Goal: Communication & Community: Answer question/provide support

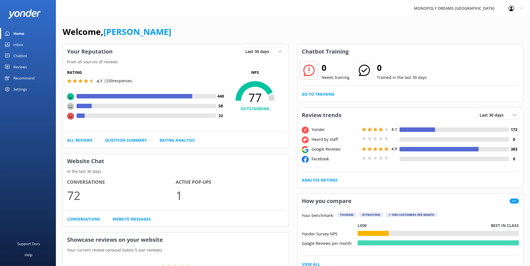
click at [15, 46] on div "Inbox" at bounding box center [18, 44] width 10 height 11
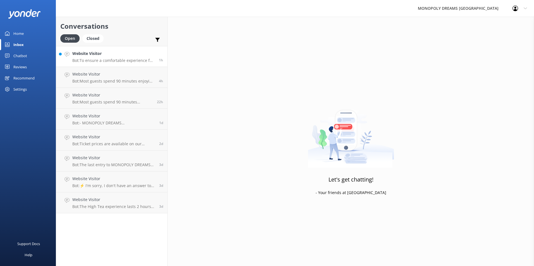
click at [124, 60] on p "Bot: To ensure a comfortable experience for all guests, you must select a sessi…" at bounding box center [113, 60] width 82 height 5
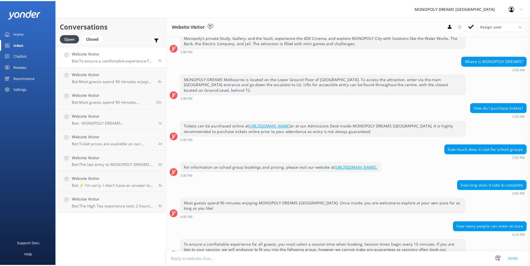
scroll to position [94, 0]
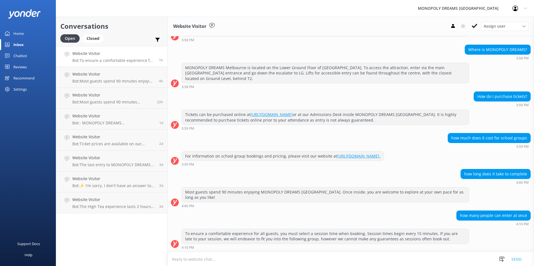
click at [21, 66] on div "Reviews" at bounding box center [19, 66] width 13 height 11
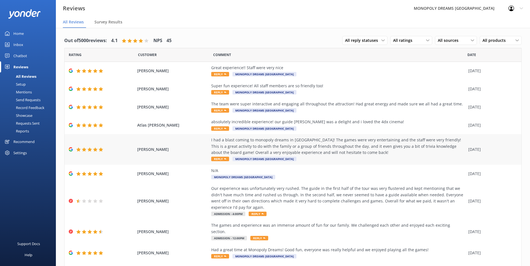
scroll to position [32, 0]
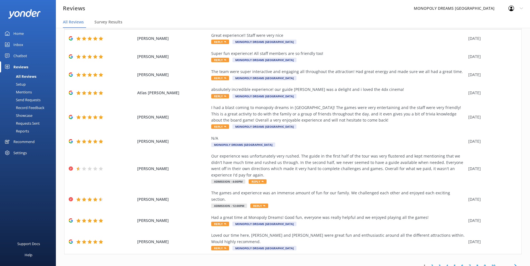
click at [429, 264] on link "2" at bounding box center [432, 266] width 8 height 5
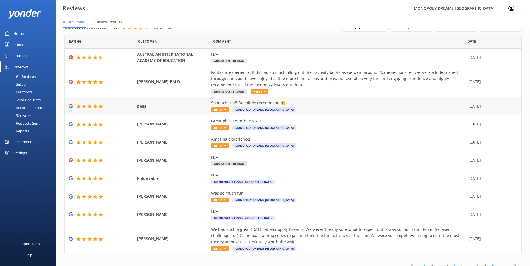
scroll to position [20, 0]
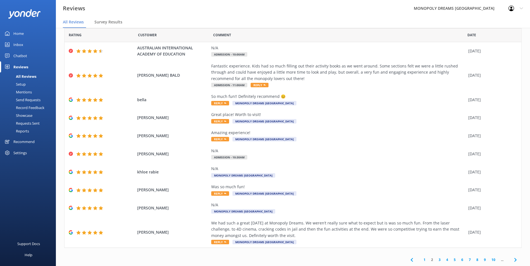
click at [512, 257] on icon at bounding box center [515, 260] width 7 height 7
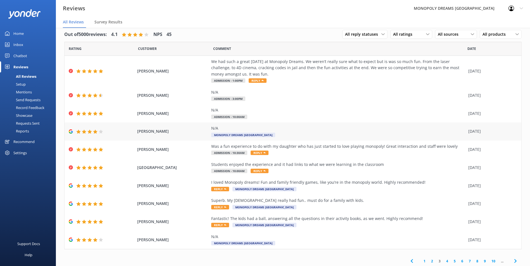
scroll to position [8, 0]
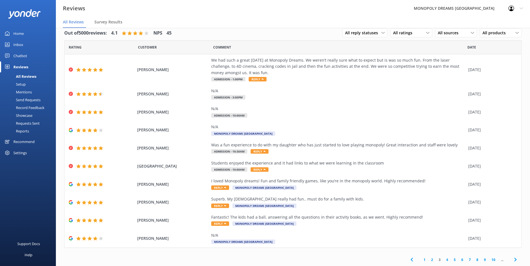
click at [513, 261] on icon at bounding box center [515, 260] width 7 height 7
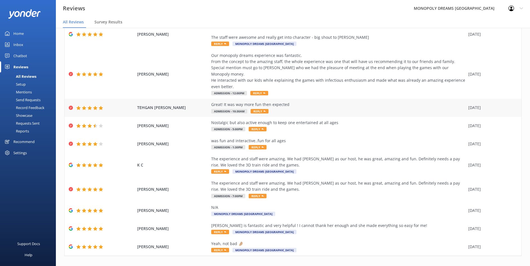
scroll to position [45, 0]
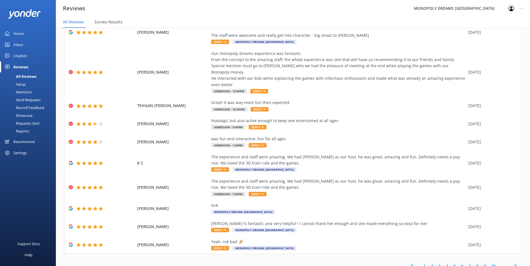
click at [509, 260] on span at bounding box center [515, 266] width 13 height 13
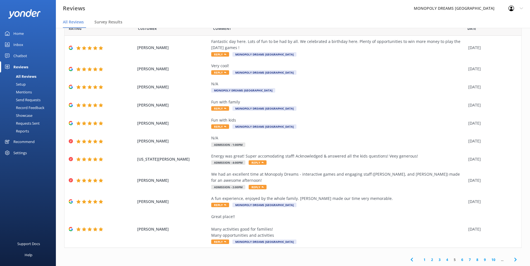
scroll to position [11, 0]
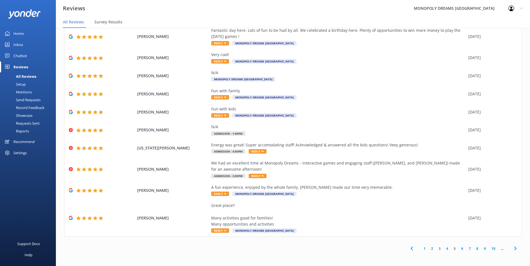
click at [512, 251] on icon at bounding box center [515, 248] width 7 height 7
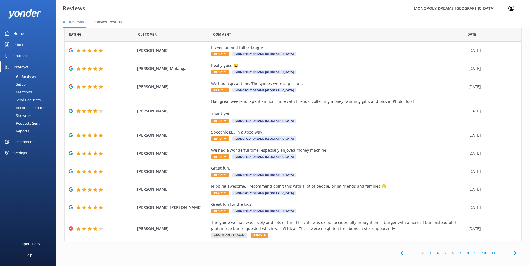
scroll to position [14, 0]
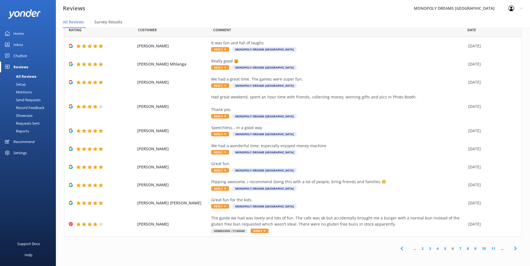
click at [513, 246] on icon at bounding box center [515, 248] width 7 height 7
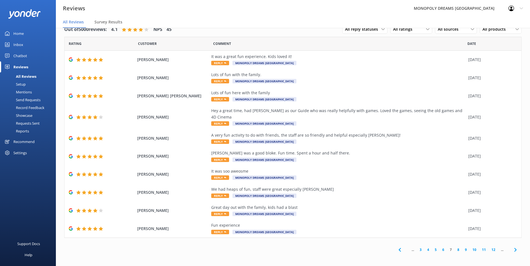
click at [520, 244] on span at bounding box center [515, 250] width 13 height 13
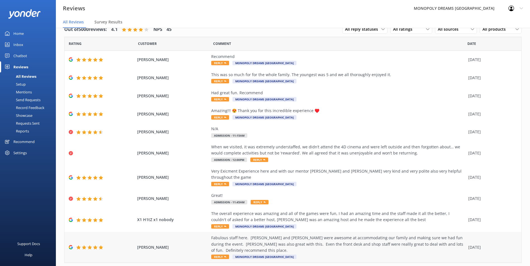
scroll to position [14, 0]
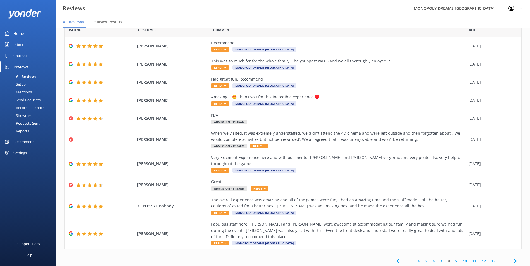
click at [514, 255] on span at bounding box center [515, 261] width 13 height 13
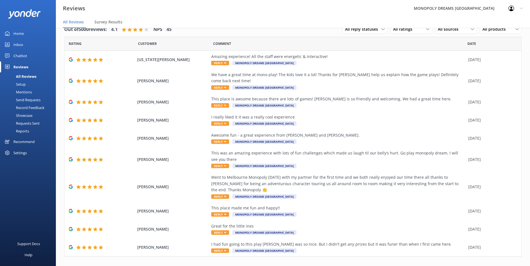
scroll to position [20, 0]
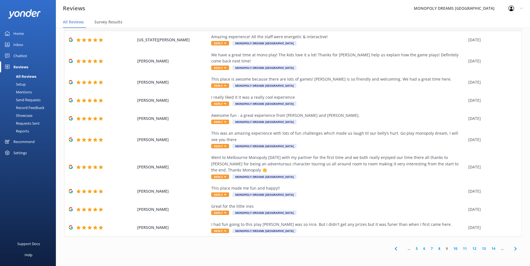
click at [512, 250] on icon at bounding box center [515, 249] width 7 height 7
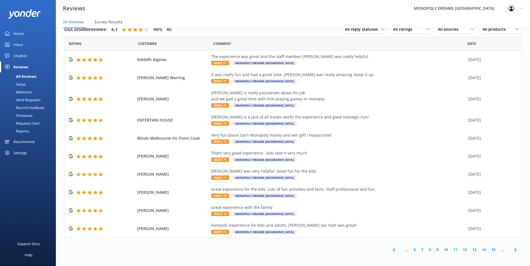
click at [512, 250] on icon at bounding box center [515, 250] width 7 height 7
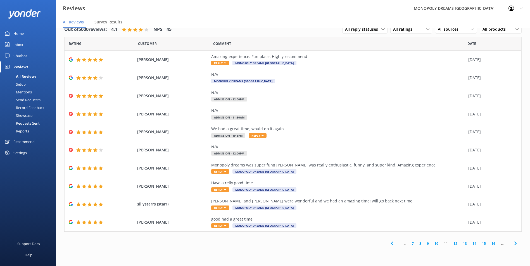
click at [455, 245] on link "12" at bounding box center [454, 243] width 9 height 5
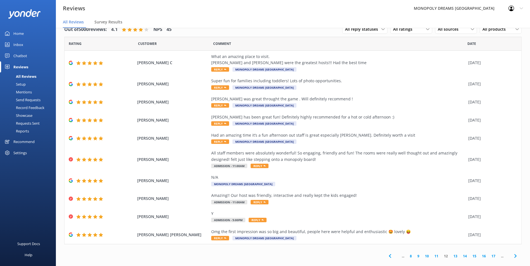
click at [481, 254] on link "16" at bounding box center [483, 256] width 9 height 5
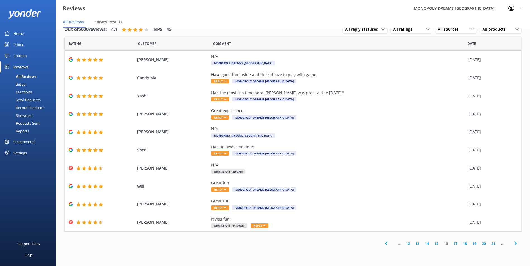
click at [490, 244] on link "21" at bounding box center [492, 243] width 9 height 5
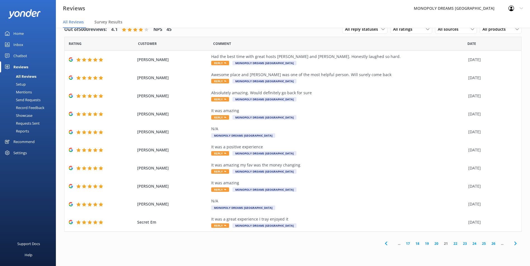
click at [491, 247] on div "... 17 18 19 20 21 22 23 24 25 26 ..." at bounding box center [450, 244] width 142 height 13
click at [491, 245] on link "26" at bounding box center [492, 243] width 9 height 5
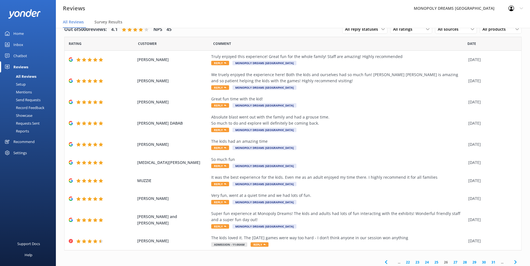
click at [490, 262] on link "31" at bounding box center [492, 262] width 9 height 5
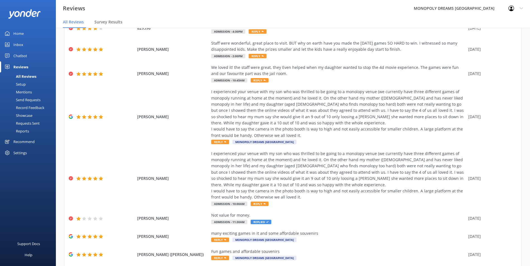
scroll to position [84, 0]
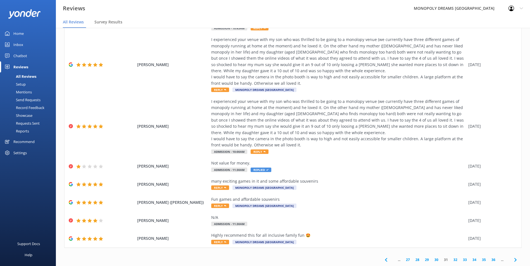
click at [488, 262] on link "36" at bounding box center [492, 259] width 9 height 5
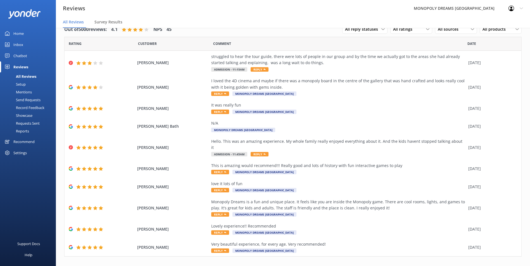
scroll to position [14, 0]
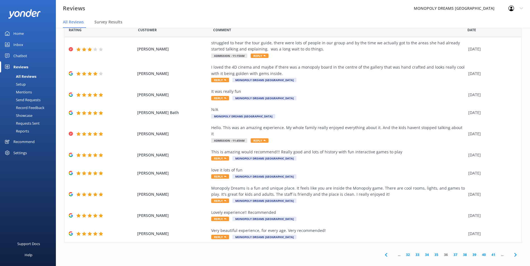
click at [474, 252] on link "39" at bounding box center [473, 254] width 9 height 5
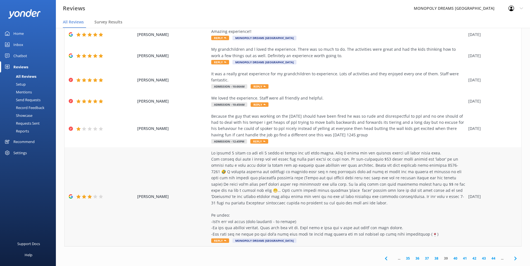
scroll to position [126, 0]
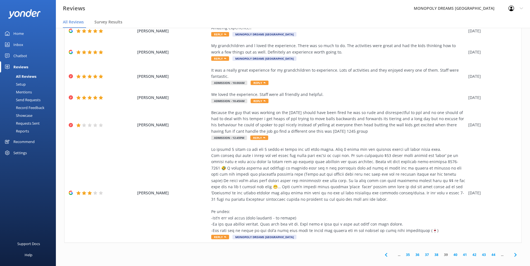
click at [460, 252] on div "... 35 36 37 38 39 40 41 42 43 44 ..." at bounding box center [450, 255] width 142 height 13
click at [460, 252] on link "41" at bounding box center [464, 254] width 9 height 5
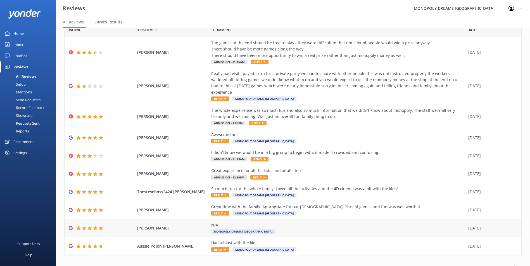
scroll to position [26, 0]
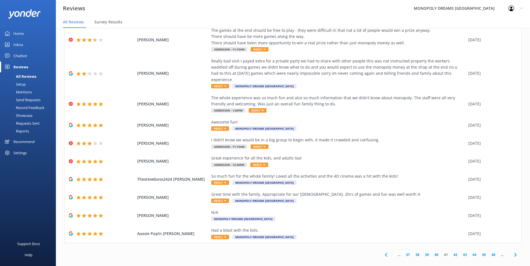
click at [465, 252] on link "43" at bounding box center [464, 254] width 9 height 5
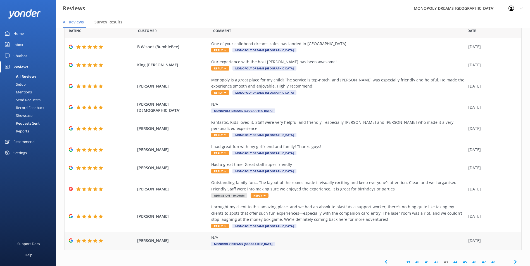
scroll to position [20, 0]
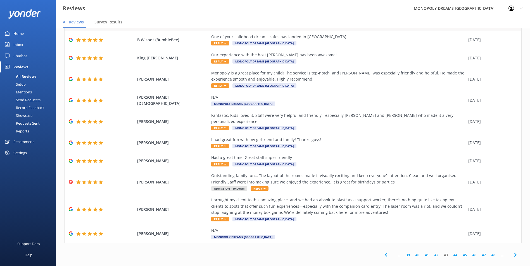
click at [469, 253] on link "46" at bounding box center [473, 255] width 9 height 5
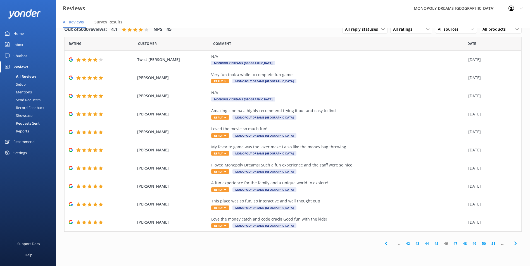
click at [472, 245] on link "49" at bounding box center [473, 243] width 9 height 5
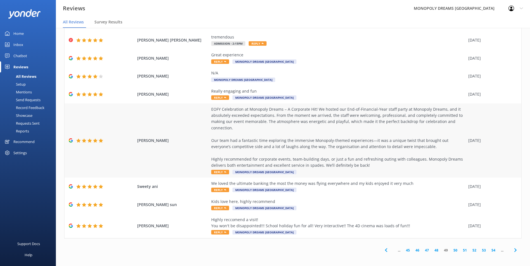
scroll to position [58, 0]
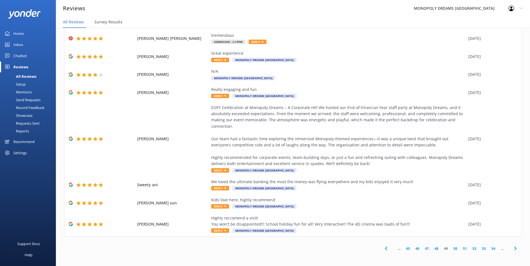
click at [405, 251] on link "45" at bounding box center [407, 248] width 9 height 5
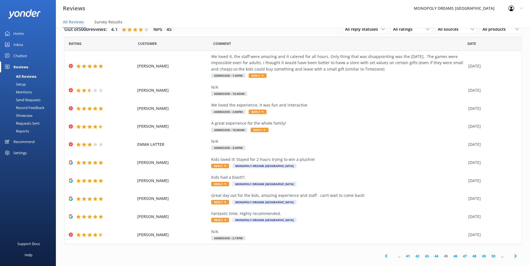
click at [404, 256] on link "41" at bounding box center [407, 256] width 9 height 5
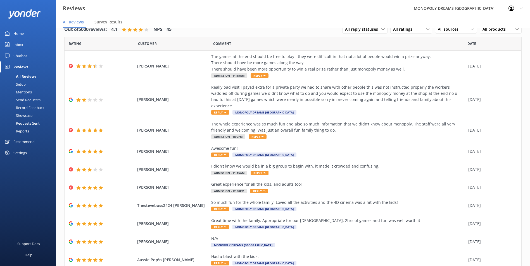
click at [404, 256] on div "Had a blast with the kids. Reply MONOPOLY DREAMS [GEOGRAPHIC_DATA]" at bounding box center [338, 260] width 254 height 13
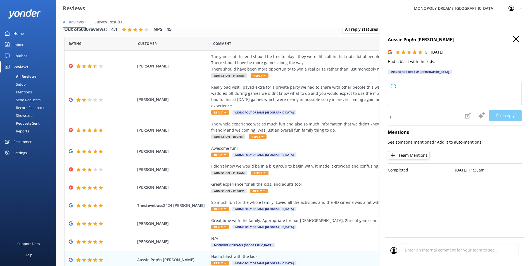
click at [300, 39] on div "Comment" at bounding box center [340, 44] width 254 height 14
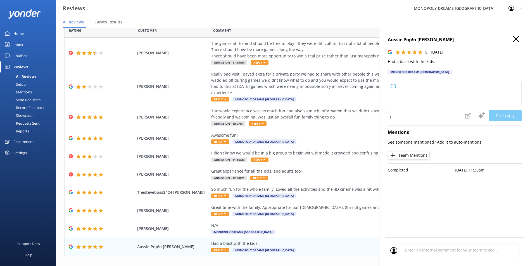
scroll to position [26, 0]
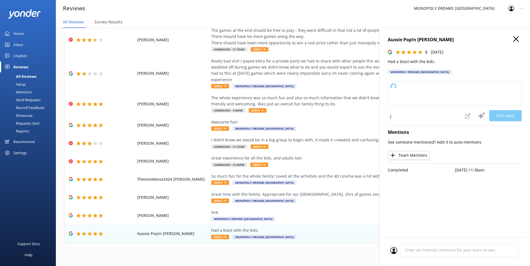
click at [513, 37] on icon at bounding box center [516, 39] width 6 height 6
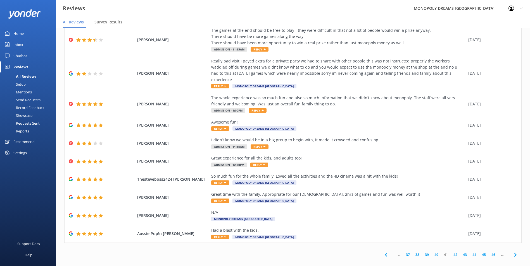
click at [403, 252] on link "37" at bounding box center [407, 254] width 9 height 5
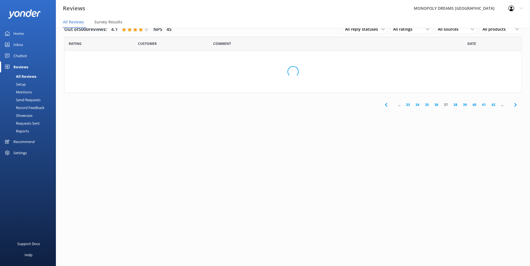
drag, startPoint x: 435, startPoint y: 110, endPoint x: 436, endPoint y: 106, distance: 3.8
click at [435, 110] on div "... 33 34 35 36 37 38 39 40 41 42 ..." at bounding box center [450, 105] width 142 height 13
click at [436, 105] on link "36" at bounding box center [435, 104] width 9 height 5
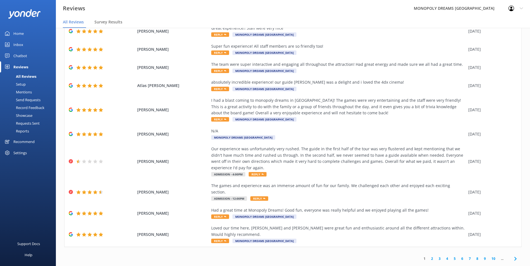
scroll to position [11, 0]
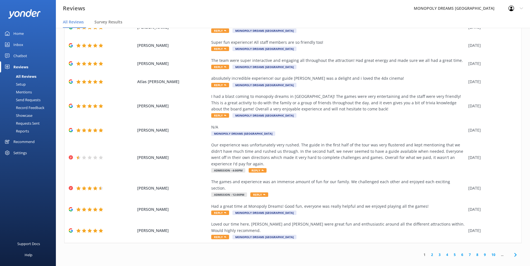
click at [476, 252] on link "8" at bounding box center [477, 254] width 8 height 5
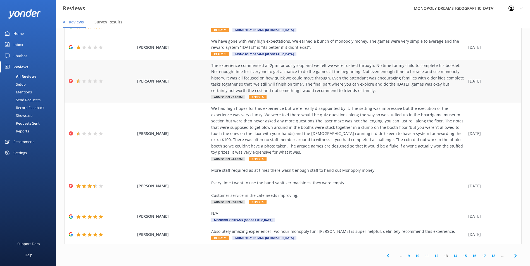
scroll to position [101, 0]
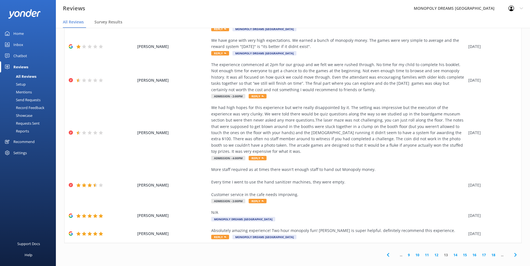
click at [480, 253] on link "17" at bounding box center [483, 255] width 9 height 5
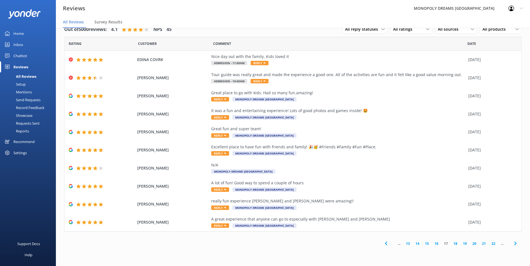
click at [462, 241] on div "... 13 14 15 16 17 18 19 20 21 22 ..." at bounding box center [450, 244] width 142 height 13
click at [473, 245] on link "20" at bounding box center [473, 243] width 9 height 5
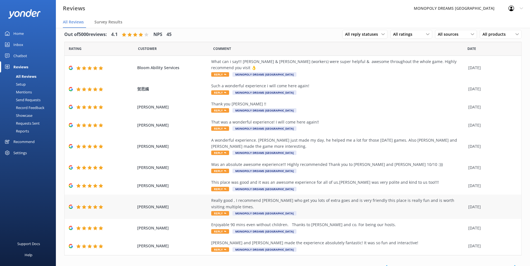
scroll to position [8, 0]
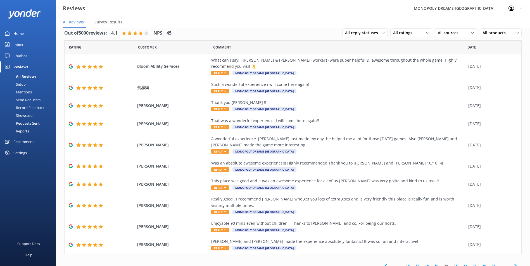
click at [451, 264] on link "21" at bounding box center [454, 266] width 9 height 5
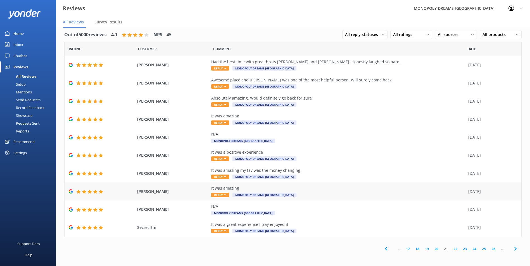
scroll to position [11, 0]
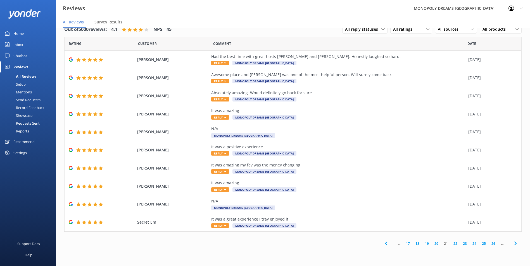
click at [453, 243] on link "22" at bounding box center [454, 243] width 9 height 5
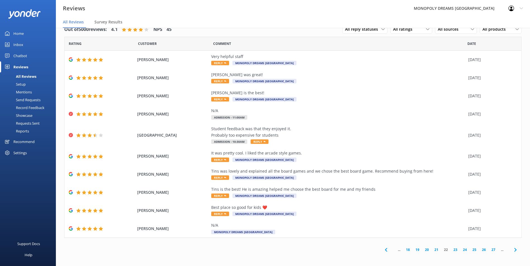
click at [450, 250] on link "23" at bounding box center [454, 249] width 9 height 5
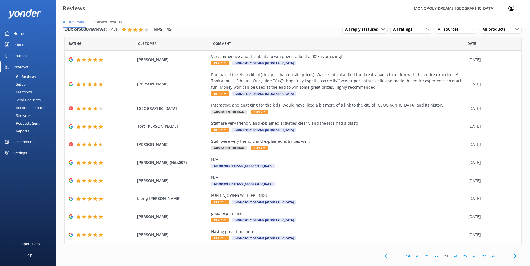
scroll to position [8, 0]
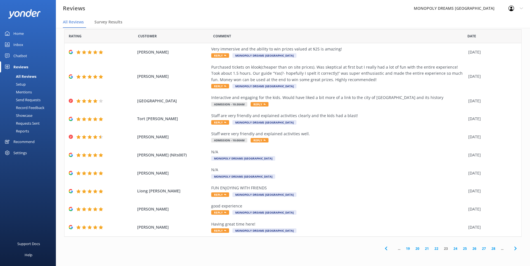
click at [453, 247] on link "24" at bounding box center [454, 248] width 9 height 5
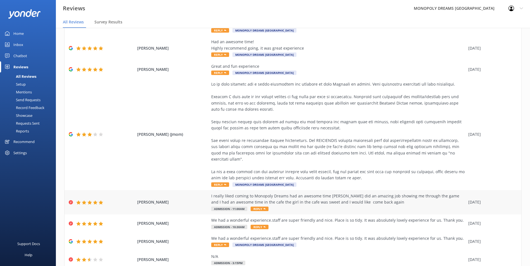
scroll to position [145, 0]
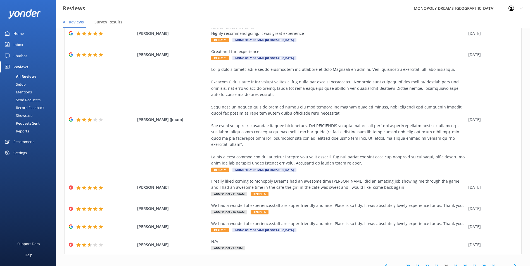
click at [451, 264] on link "25" at bounding box center [454, 266] width 9 height 5
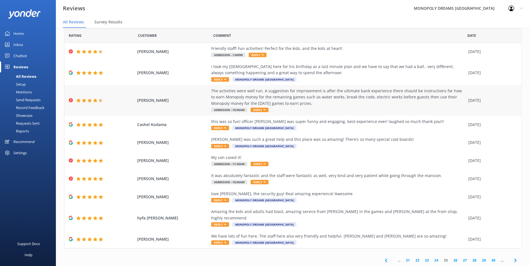
scroll to position [11, 0]
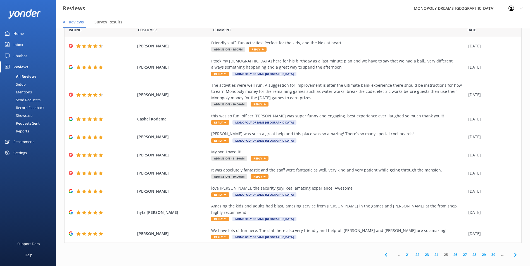
click at [450, 252] on link "26" at bounding box center [454, 254] width 9 height 5
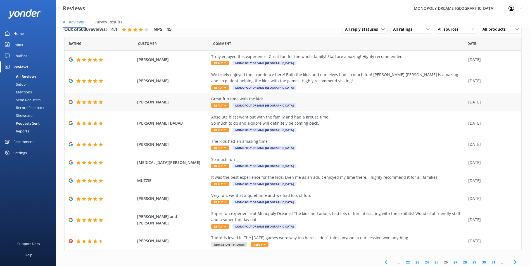
scroll to position [14, 0]
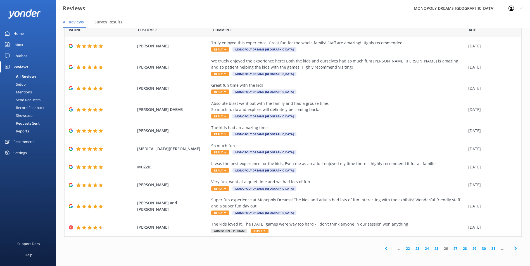
click at [452, 250] on link "27" at bounding box center [454, 248] width 9 height 5
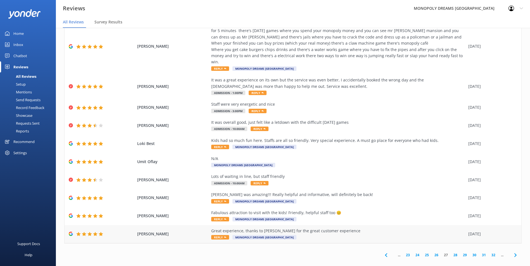
scroll to position [32, 0]
click at [460, 252] on link "29" at bounding box center [464, 254] width 9 height 5
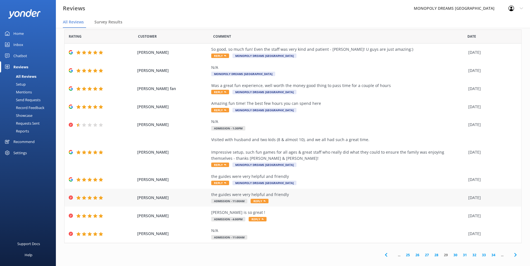
scroll to position [14, 0]
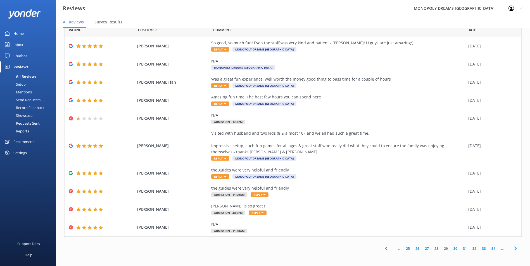
click at [450, 248] on link "30" at bounding box center [454, 248] width 9 height 5
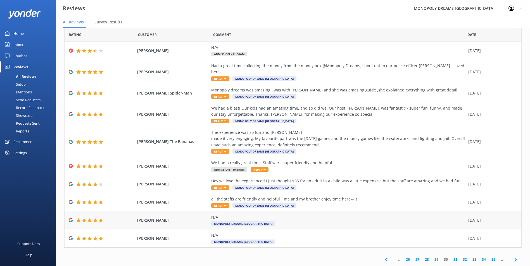
scroll to position [14, 0]
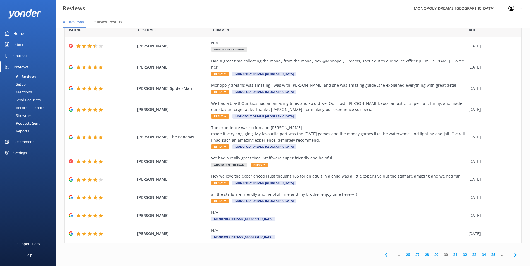
click at [450, 252] on link "31" at bounding box center [454, 254] width 9 height 5
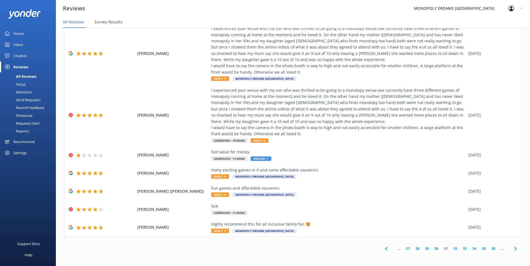
click at [450, 251] on link "32" at bounding box center [454, 248] width 9 height 5
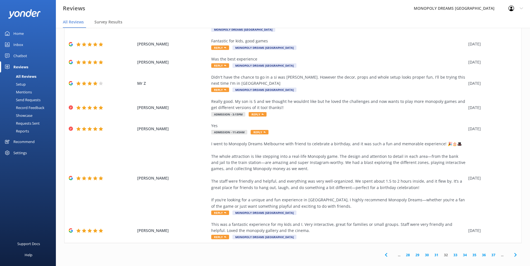
click at [451, 253] on link "33" at bounding box center [454, 255] width 9 height 5
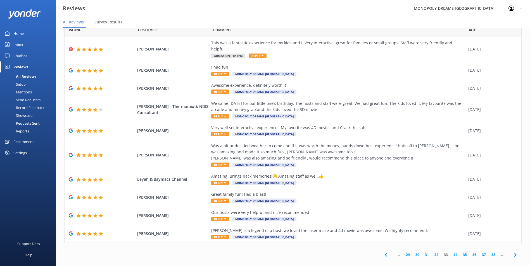
click at [450, 252] on link "34" at bounding box center [454, 254] width 9 height 5
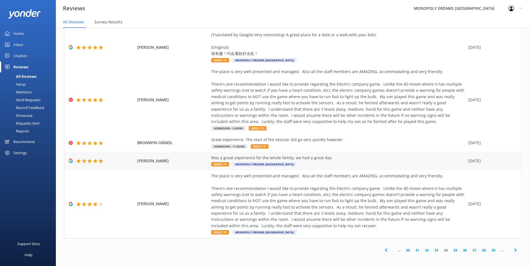
scroll to position [120, 0]
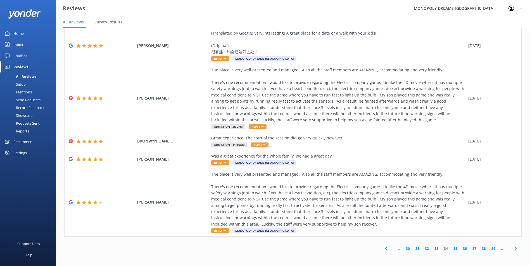
click at [450, 251] on link "35" at bounding box center [454, 248] width 9 height 5
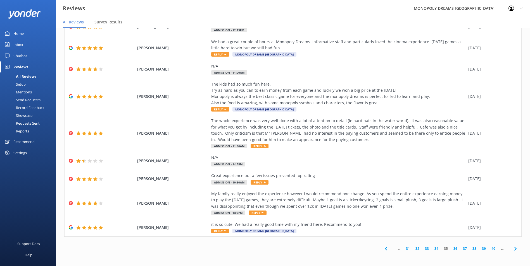
click at [452, 249] on link "36" at bounding box center [454, 248] width 9 height 5
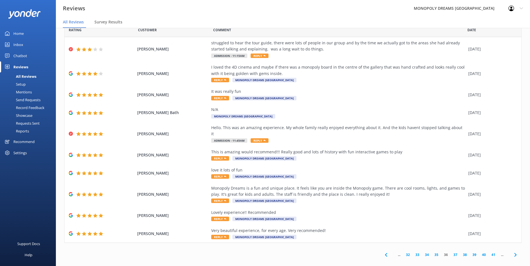
click at [450, 252] on link "37" at bounding box center [454, 254] width 9 height 5
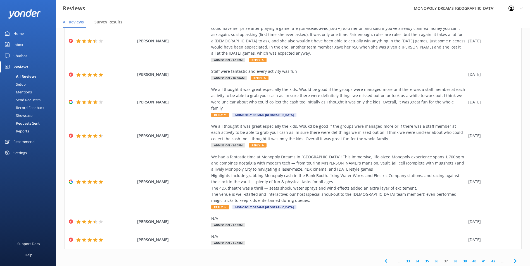
click at [450, 259] on link "38" at bounding box center [454, 261] width 9 height 5
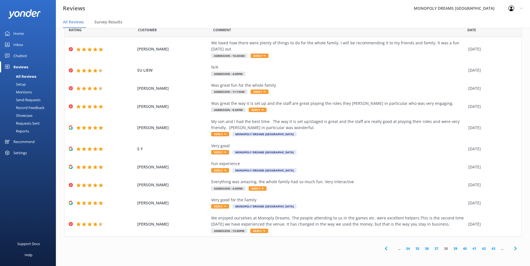
click at [450, 251] on link "39" at bounding box center [454, 248] width 9 height 5
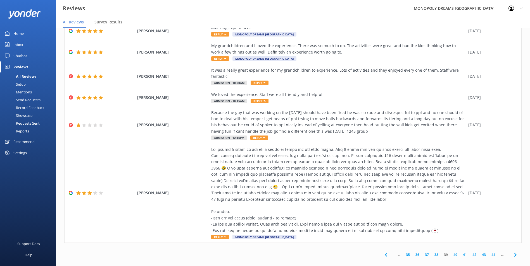
click at [451, 252] on link "40" at bounding box center [454, 254] width 9 height 5
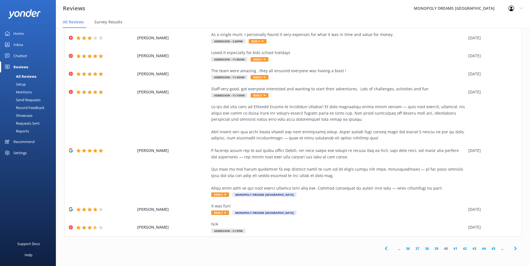
click at [451, 248] on link "41" at bounding box center [454, 248] width 9 height 5
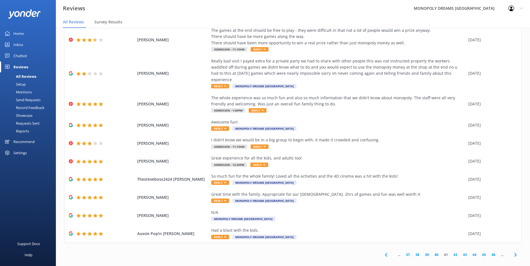
click at [450, 252] on link "42" at bounding box center [454, 254] width 9 height 5
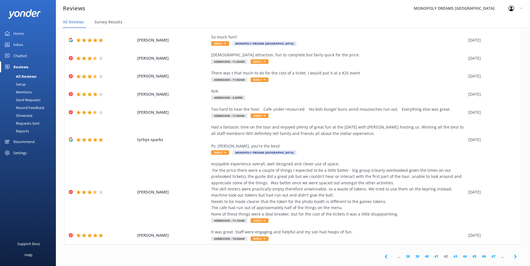
click at [451, 255] on link "43" at bounding box center [454, 256] width 9 height 5
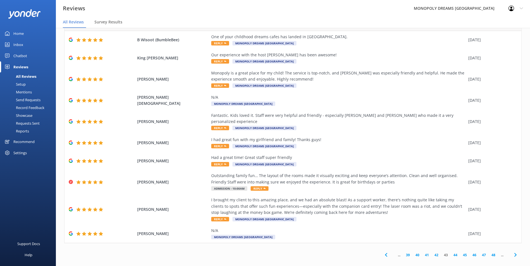
click at [451, 253] on link "44" at bounding box center [454, 255] width 9 height 5
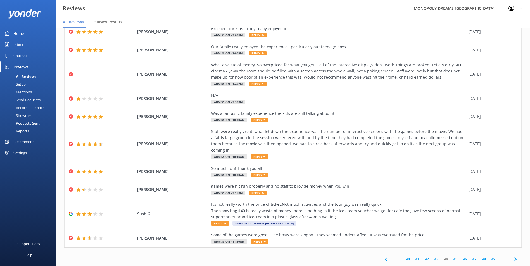
click at [450, 257] on link "45" at bounding box center [454, 259] width 9 height 5
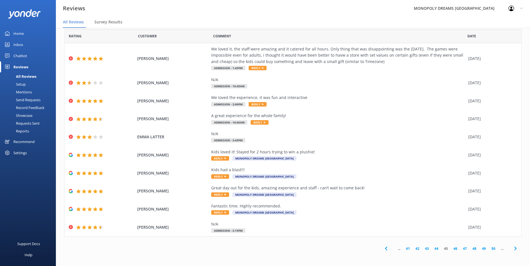
click at [450, 250] on link "46" at bounding box center [454, 248] width 9 height 5
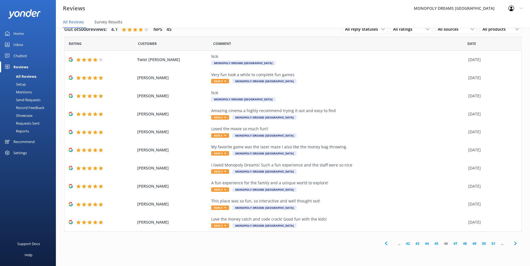
click at [457, 245] on link "47" at bounding box center [454, 243] width 9 height 5
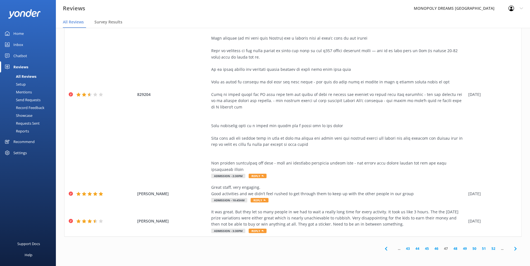
click at [452, 249] on link "48" at bounding box center [454, 248] width 9 height 5
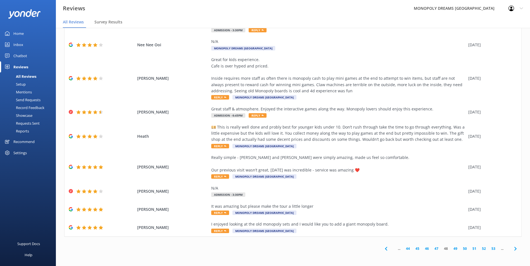
click at [454, 249] on link "49" at bounding box center [454, 248] width 9 height 5
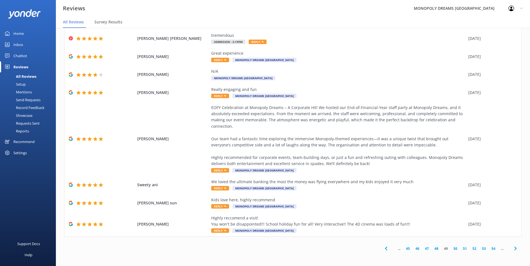
click at [452, 247] on link "50" at bounding box center [454, 248] width 9 height 5
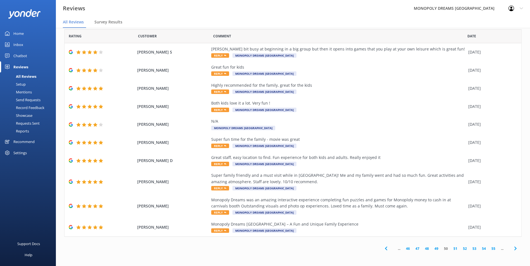
click at [452, 250] on link "51" at bounding box center [454, 248] width 9 height 5
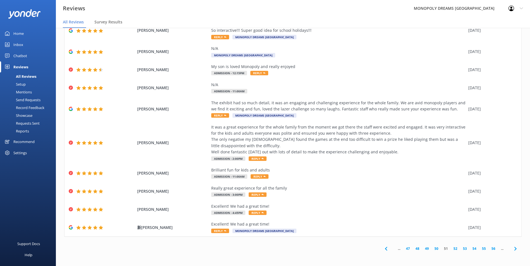
click at [451, 248] on link "52" at bounding box center [454, 248] width 9 height 5
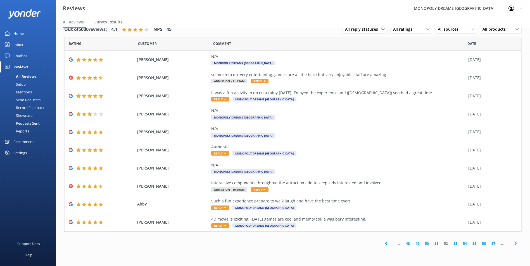
click at [454, 246] on link "53" at bounding box center [454, 243] width 9 height 5
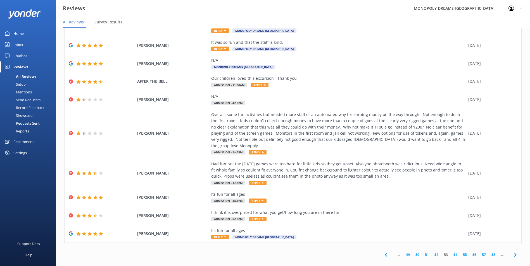
click at [450, 252] on link "54" at bounding box center [454, 254] width 9 height 5
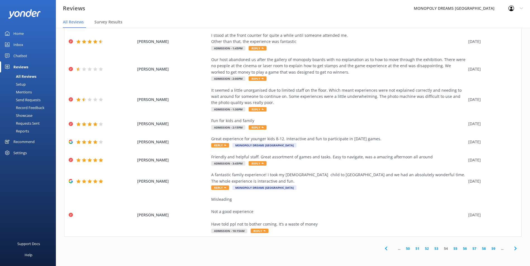
click at [450, 250] on link "55" at bounding box center [454, 248] width 9 height 5
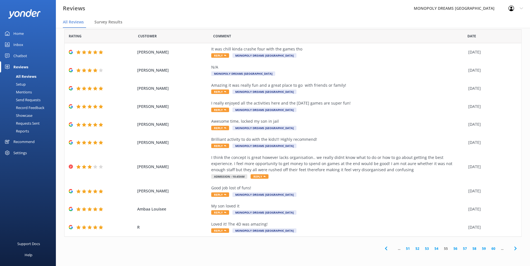
click at [451, 249] on link "56" at bounding box center [454, 248] width 9 height 5
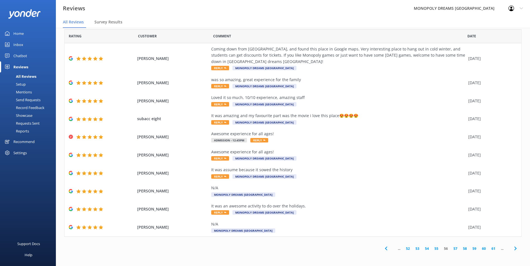
click at [450, 249] on link "57" at bounding box center [454, 248] width 9 height 5
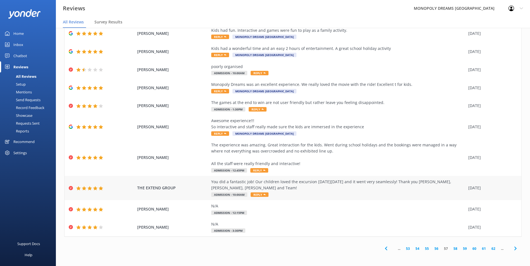
click at [290, 184] on div "You did a fantastic job! Our children loved the excursion on Friday 11 July and…" at bounding box center [338, 185] width 254 height 13
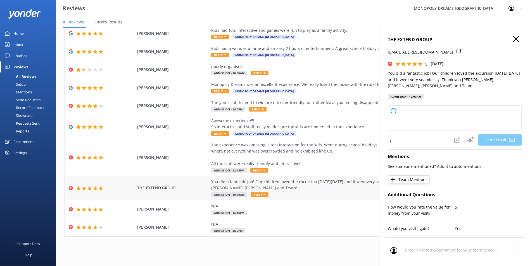
type textarea "Thank you so much, THE! We’re delighted to hear your children enjoyed the excur…"
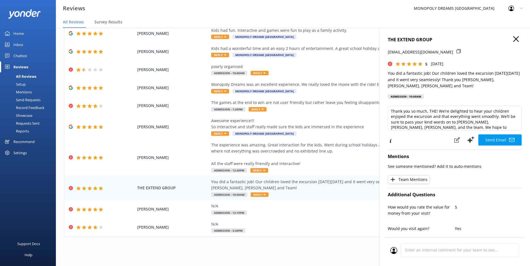
click at [514, 37] on use at bounding box center [516, 39] width 6 height 6
